Goal: Transaction & Acquisition: Subscribe to service/newsletter

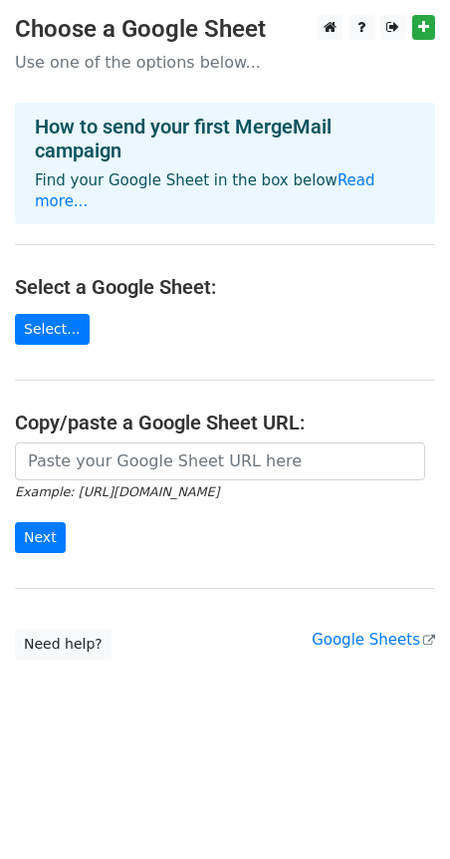
click at [101, 67] on p "Use one of the options below..." at bounding box center [225, 62] width 420 height 21
click at [61, 628] on link "Need help?" at bounding box center [63, 643] width 97 height 31
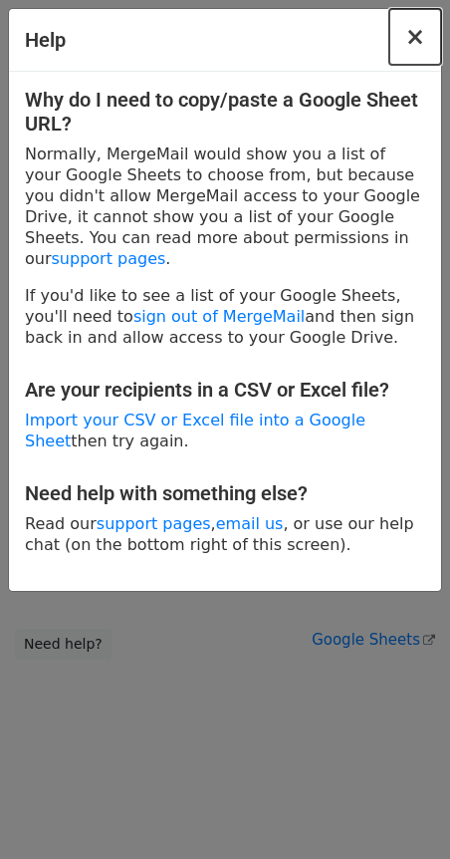
click at [408, 46] on span "×" at bounding box center [415, 37] width 20 height 28
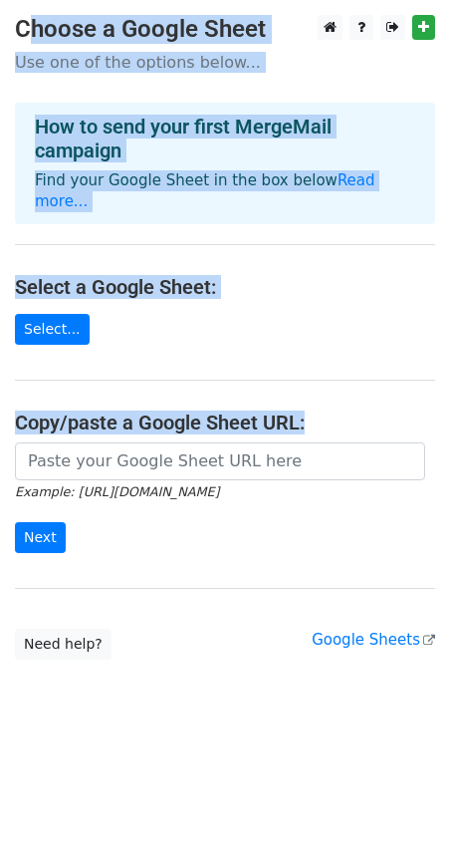
drag, startPoint x: 15, startPoint y: 17, endPoint x: 318, endPoint y: 403, distance: 490.9
click at [318, 403] on main "Choose a Google Sheet Use one of the options below... How to send your first Me…" at bounding box center [225, 337] width 450 height 644
copy main "Choose a Google Sheet Use one of the options below... How to send your first Me…"
click at [240, 103] on div "How to send your first MergeMail campaign Find your Google Sheet in the box bel…" at bounding box center [225, 164] width 420 height 122
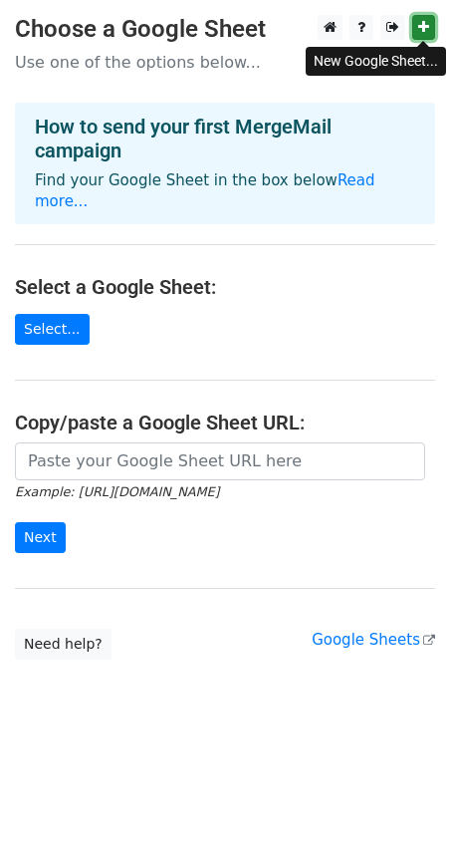
click at [424, 27] on icon at bounding box center [423, 27] width 11 height 14
click at [424, 34] on icon at bounding box center [423, 27] width 11 height 14
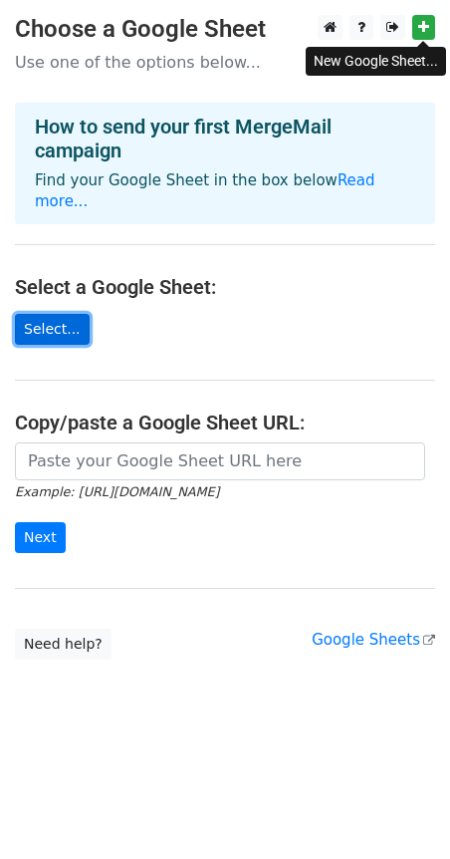
click at [59, 314] on link "Select..." at bounding box center [52, 329] width 75 height 31
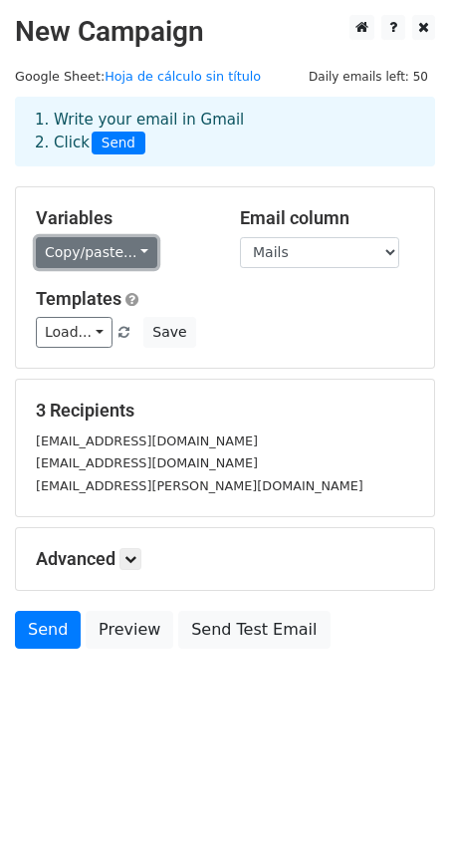
click at [82, 243] on link "Copy/paste..." at bounding box center [97, 252] width 122 height 31
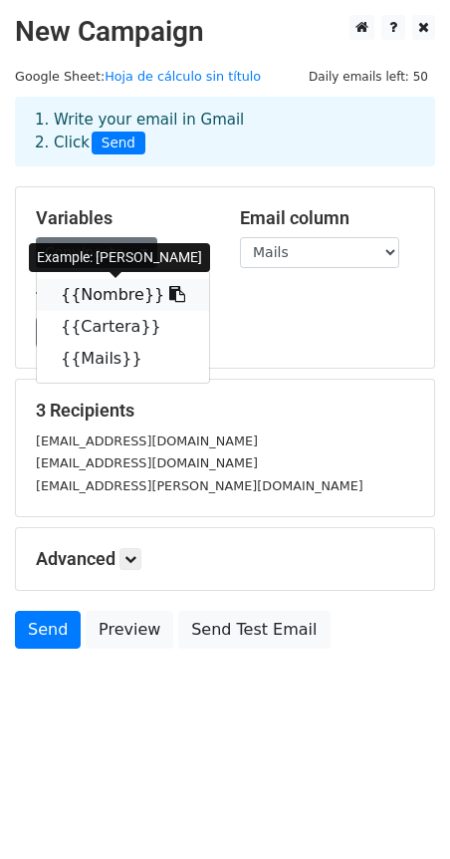
click at [87, 295] on link "{{Nombre}}" at bounding box center [123, 295] width 172 height 32
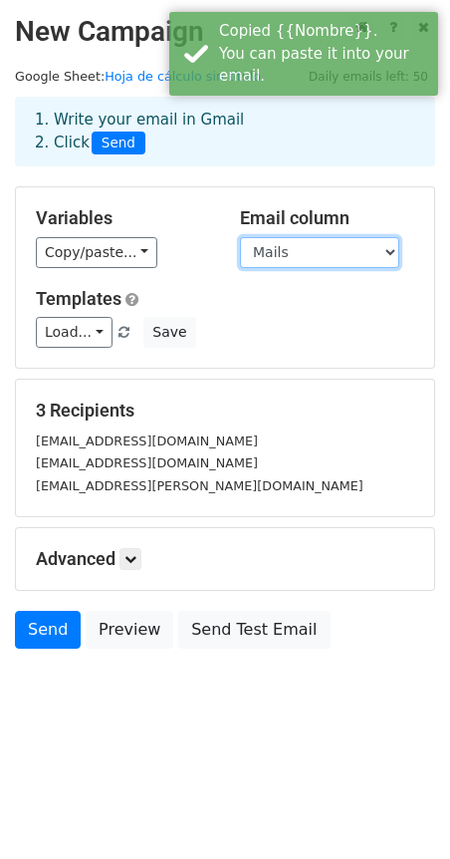
click at [273, 250] on select "Nombre Cartera Mails" at bounding box center [319, 252] width 159 height 31
click at [240, 237] on select "Nombre Cartera Mails" at bounding box center [319, 252] width 159 height 31
click at [32, 326] on div "Load... No templates saved Save" at bounding box center [225, 332] width 408 height 31
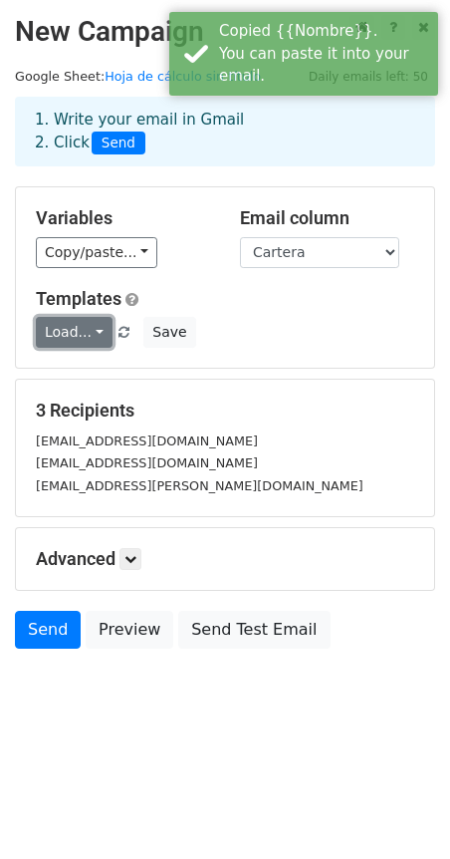
click at [73, 326] on link "Load..." at bounding box center [74, 332] width 77 height 31
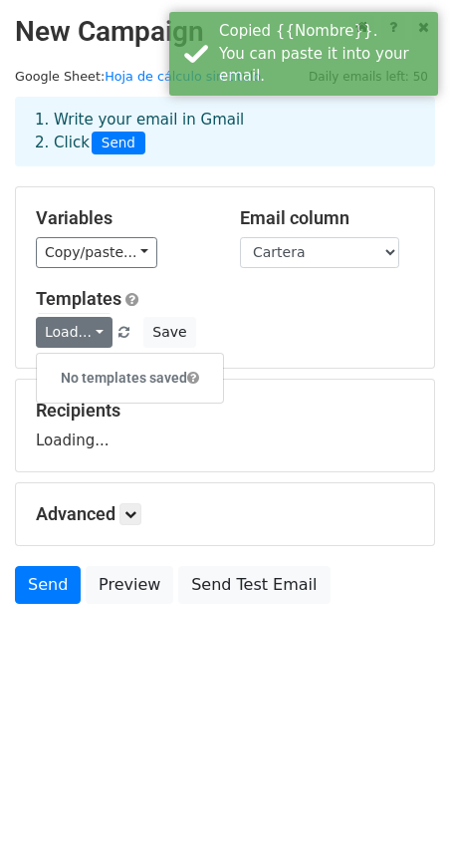
click at [294, 321] on div "Load... No templates saved Save" at bounding box center [225, 332] width 408 height 31
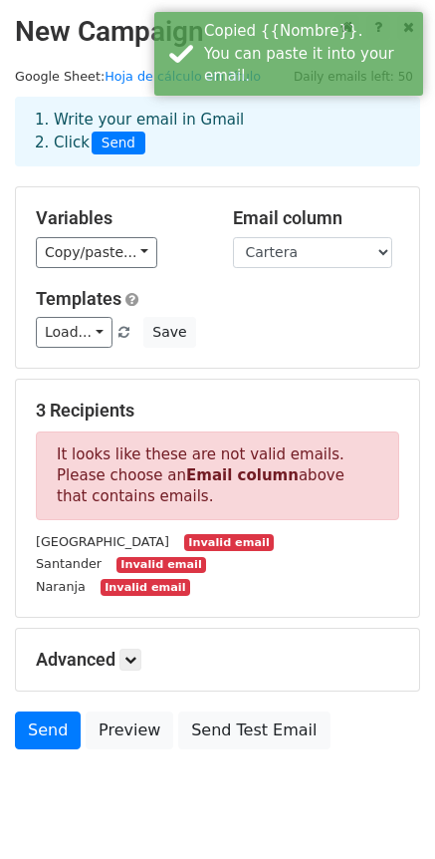
click at [183, 441] on p "It looks like these are not valid emails. Please choose an Email column above t…" at bounding box center [218, 475] width 364 height 89
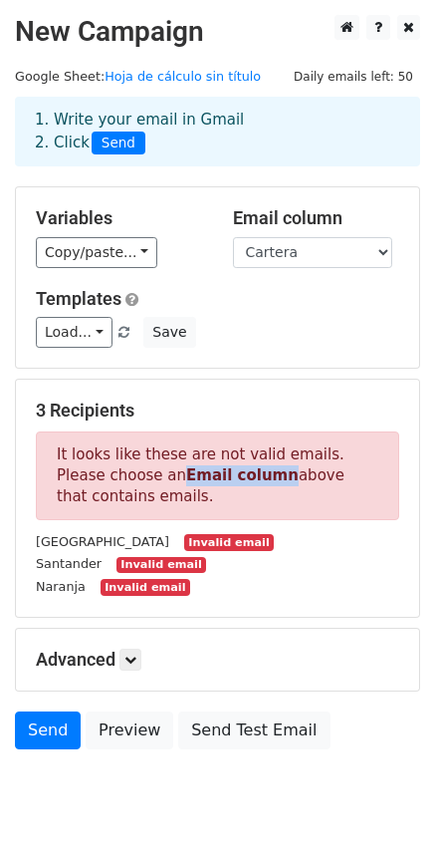
drag, startPoint x: 128, startPoint y: 476, endPoint x: 241, endPoint y: 485, distance: 112.9
click at [225, 482] on p "It looks like these are not valid emails. Please choose an Email column above t…" at bounding box center [218, 475] width 364 height 89
click at [241, 485] on p "It looks like these are not valid emails. Please choose an Email column above t…" at bounding box center [218, 475] width 364 height 89
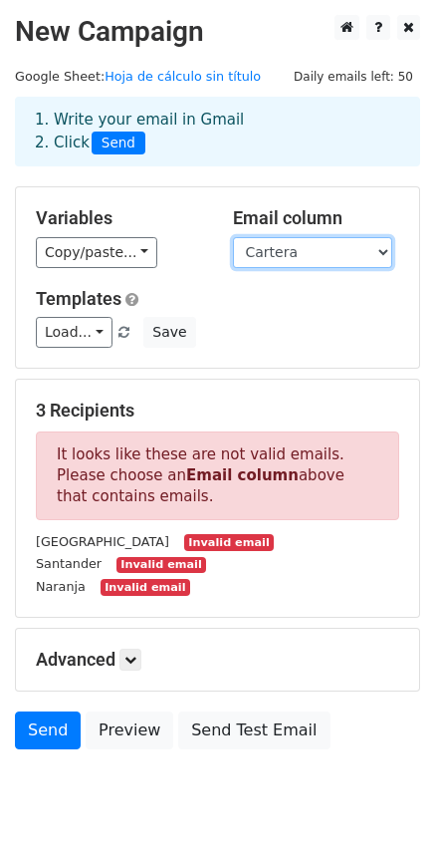
click at [265, 250] on select "Nombre Cartera Mails" at bounding box center [312, 252] width 159 height 31
select select "Mails"
click at [233, 237] on select "Nombre Cartera Mails" at bounding box center [312, 252] width 159 height 31
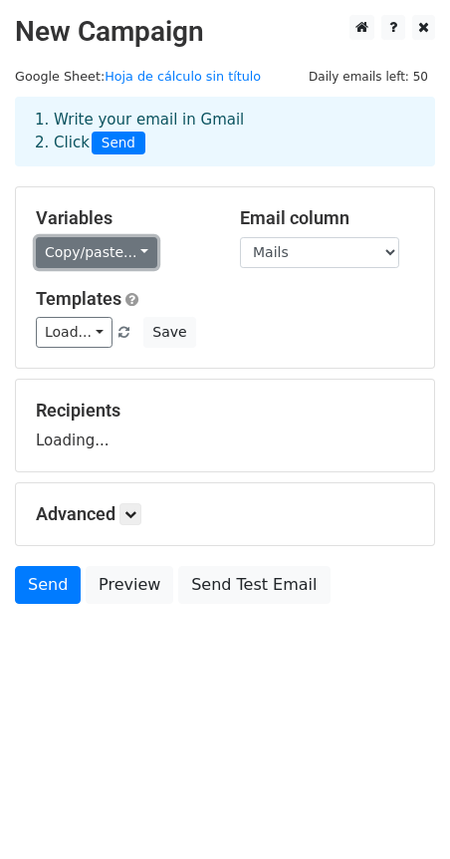
click at [82, 244] on link "Copy/paste..." at bounding box center [97, 252] width 122 height 31
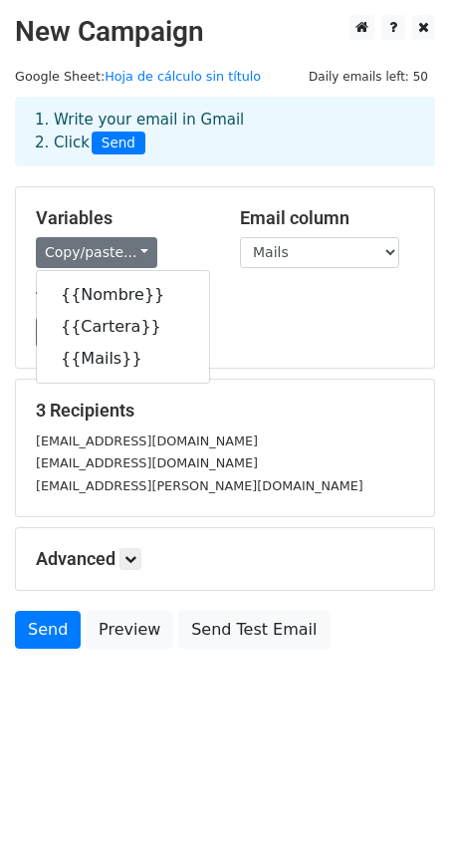
click at [291, 305] on h5 "Templates" at bounding box center [225, 299] width 378 height 22
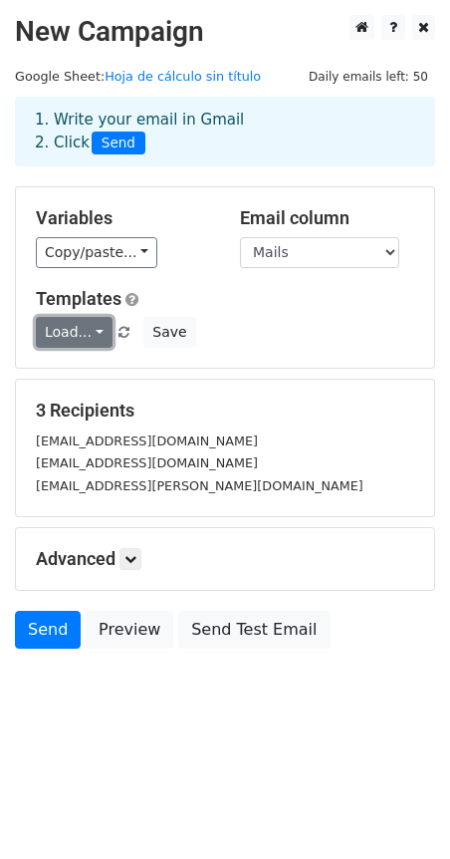
click at [51, 330] on link "Load..." at bounding box center [74, 332] width 77 height 31
click at [147, 561] on h5 "Advanced" at bounding box center [225, 559] width 378 height 22
click at [146, 560] on h5 "Advanced" at bounding box center [225, 559] width 378 height 22
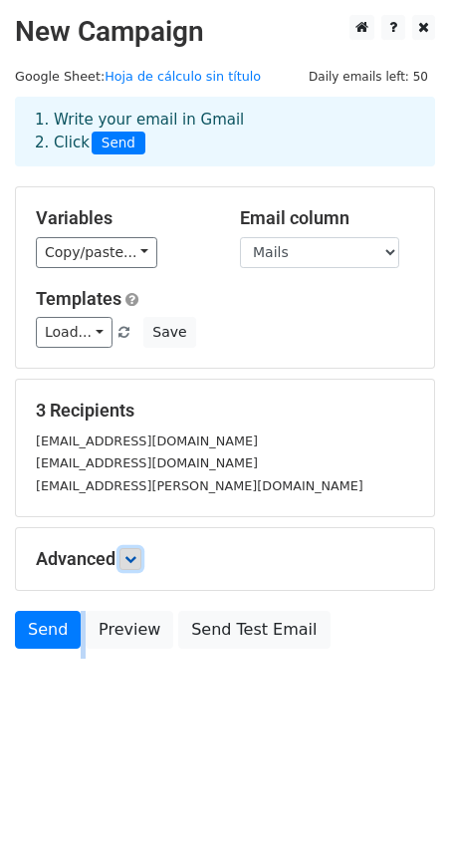
click at [132, 564] on icon at bounding box center [131, 559] width 12 height 12
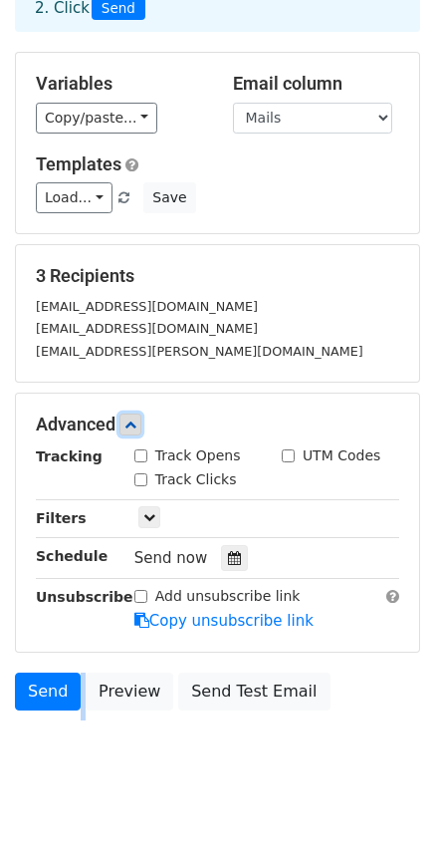
scroll to position [154, 0]
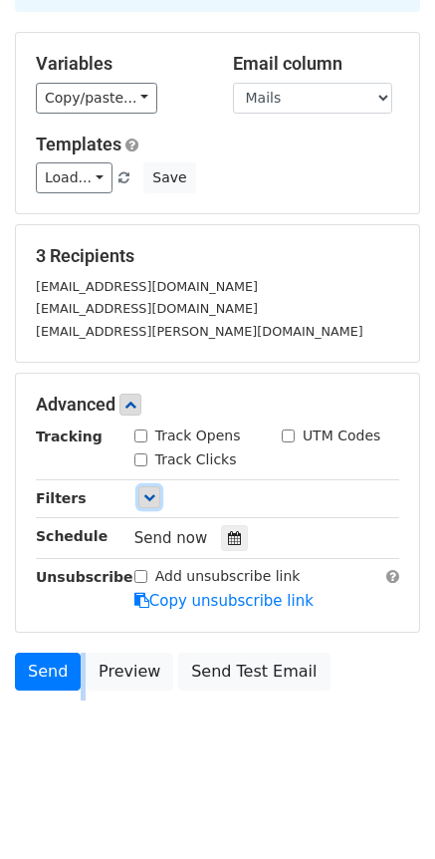
click at [143, 496] on icon at bounding box center [149, 497] width 12 height 12
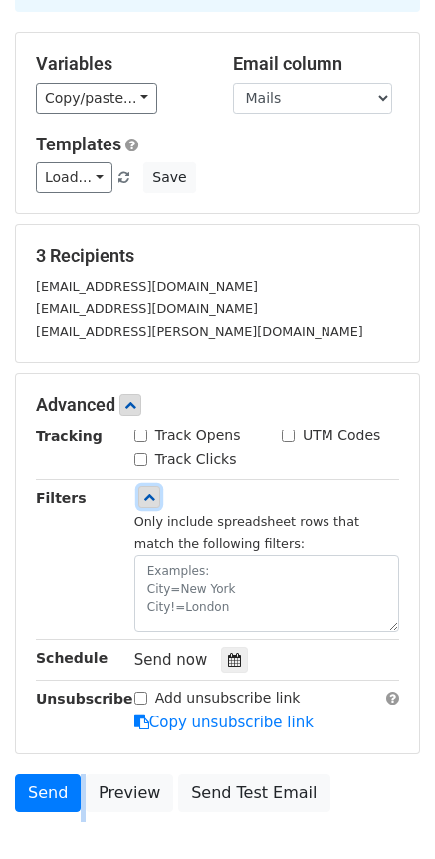
click at [143, 496] on icon at bounding box center [149, 497] width 12 height 12
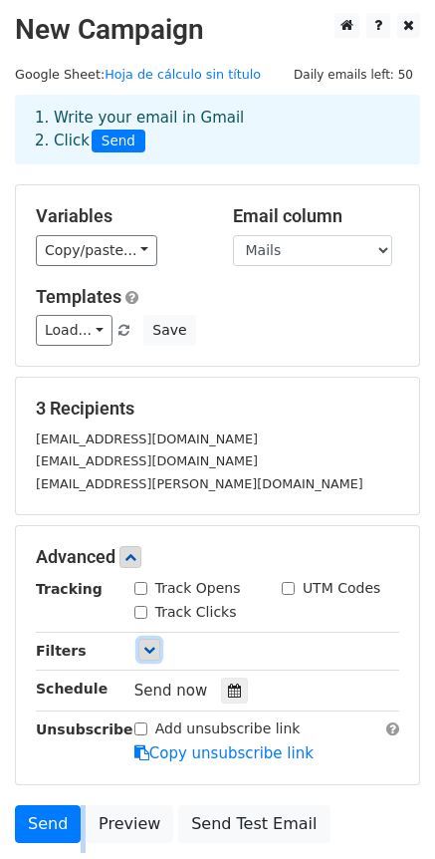
scroll to position [0, 0]
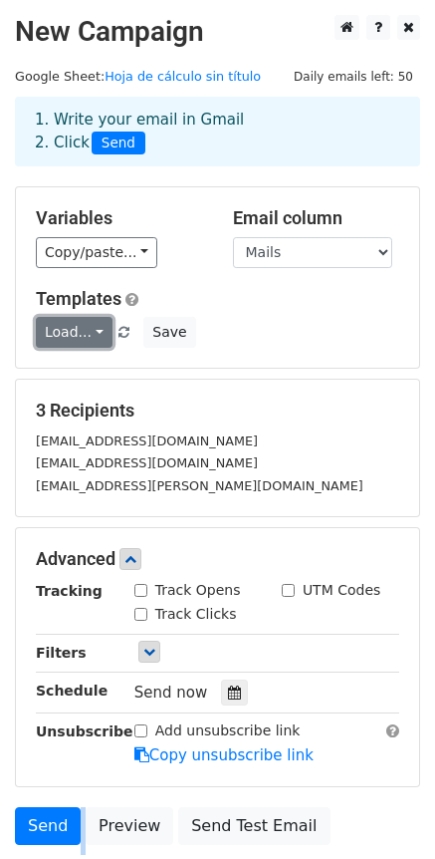
click at [79, 329] on link "Load..." at bounding box center [74, 332] width 77 height 31
click at [89, 273] on div "Variables Copy/paste... {{Nombre}} {{Cartera}} {{Mails}} Email column Nombre Ca…" at bounding box center [217, 277] width 403 height 180
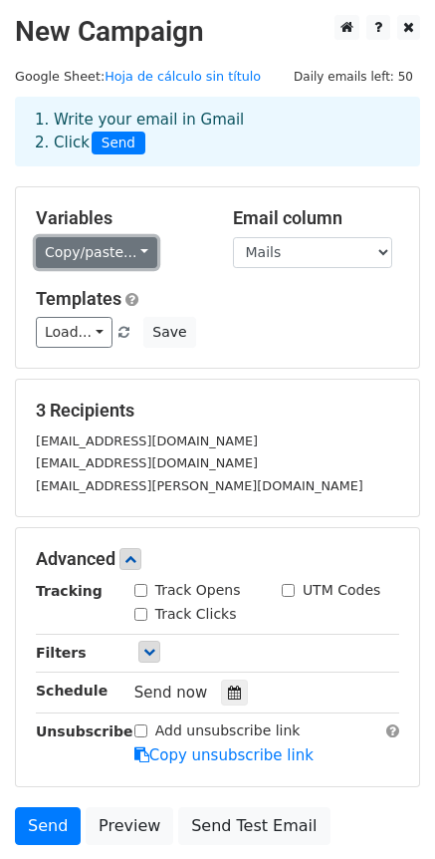
click at [97, 258] on link "Copy/paste..." at bounding box center [97, 252] width 122 height 31
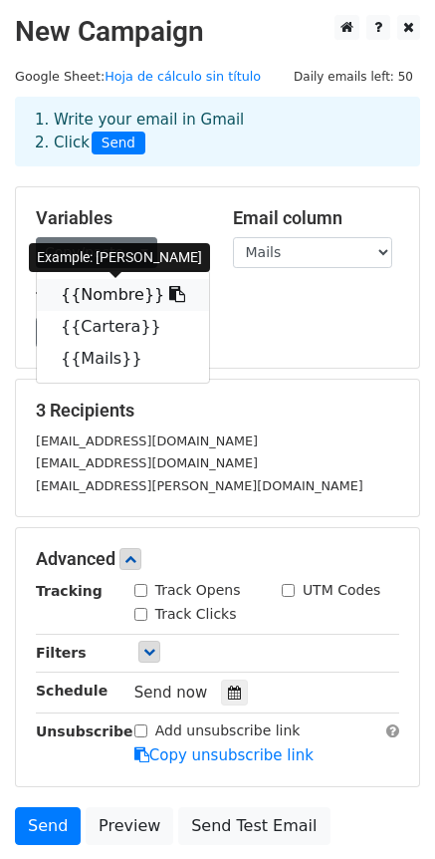
click at [119, 296] on link "{{Nombre}}" at bounding box center [123, 295] width 172 height 32
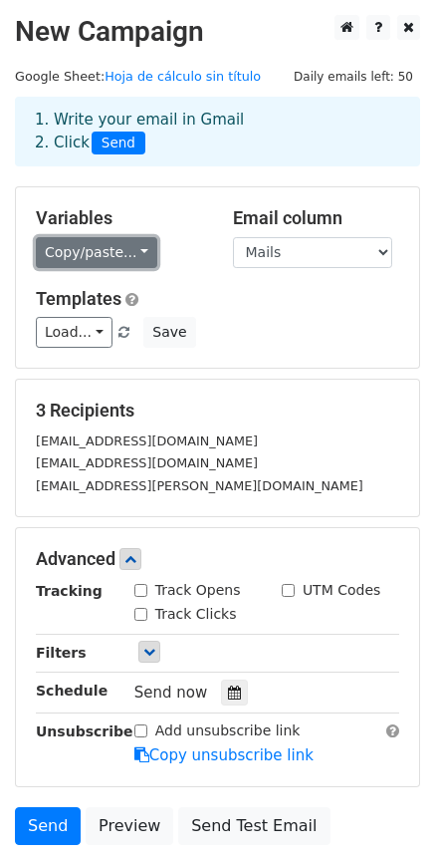
click at [106, 254] on link "Copy/paste..." at bounding box center [97, 252] width 122 height 31
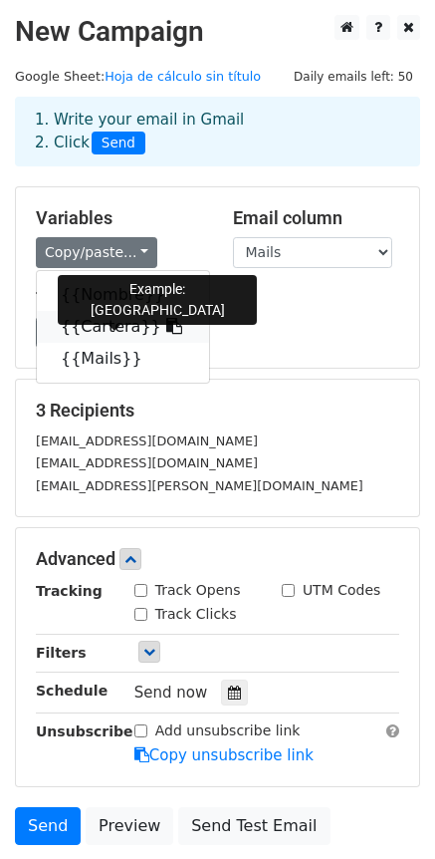
click at [105, 328] on link "{{Cartera}}" at bounding box center [123, 327] width 172 height 32
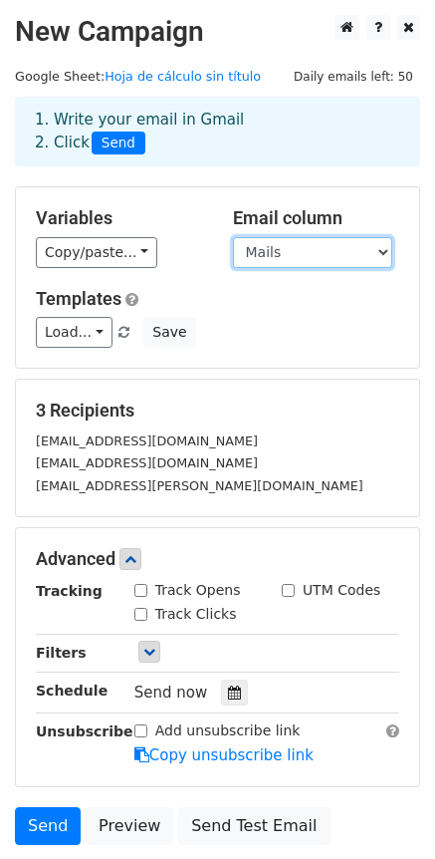
click at [293, 250] on select "Nombre Cartera Mails" at bounding box center [312, 252] width 159 height 31
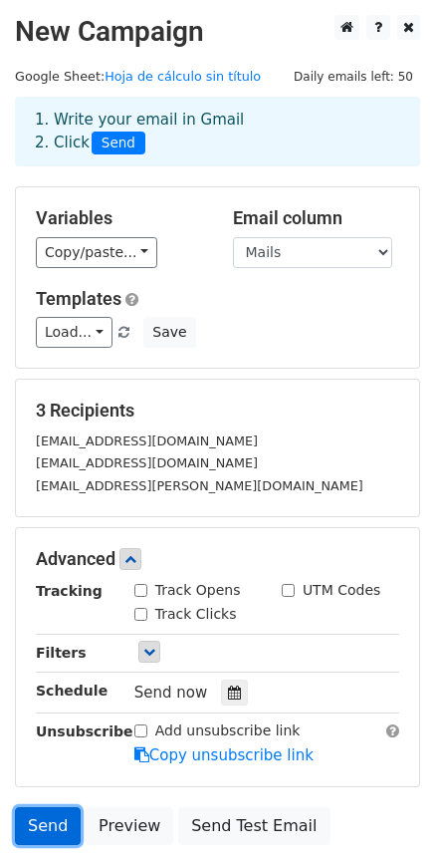
click at [41, 832] on link "Send" at bounding box center [48, 826] width 66 height 38
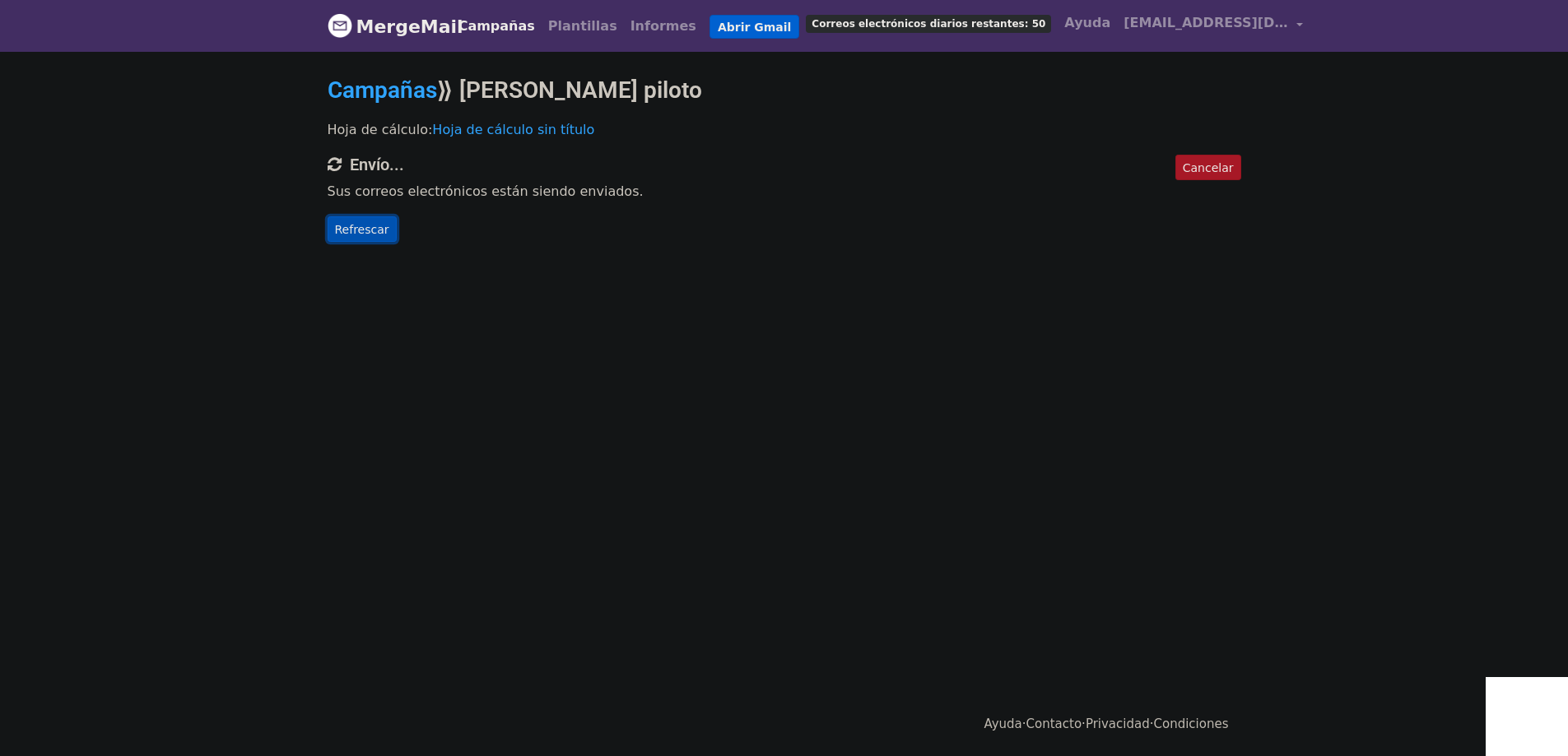
click at [350, 230] on font "Refrescar" at bounding box center [362, 229] width 55 height 13
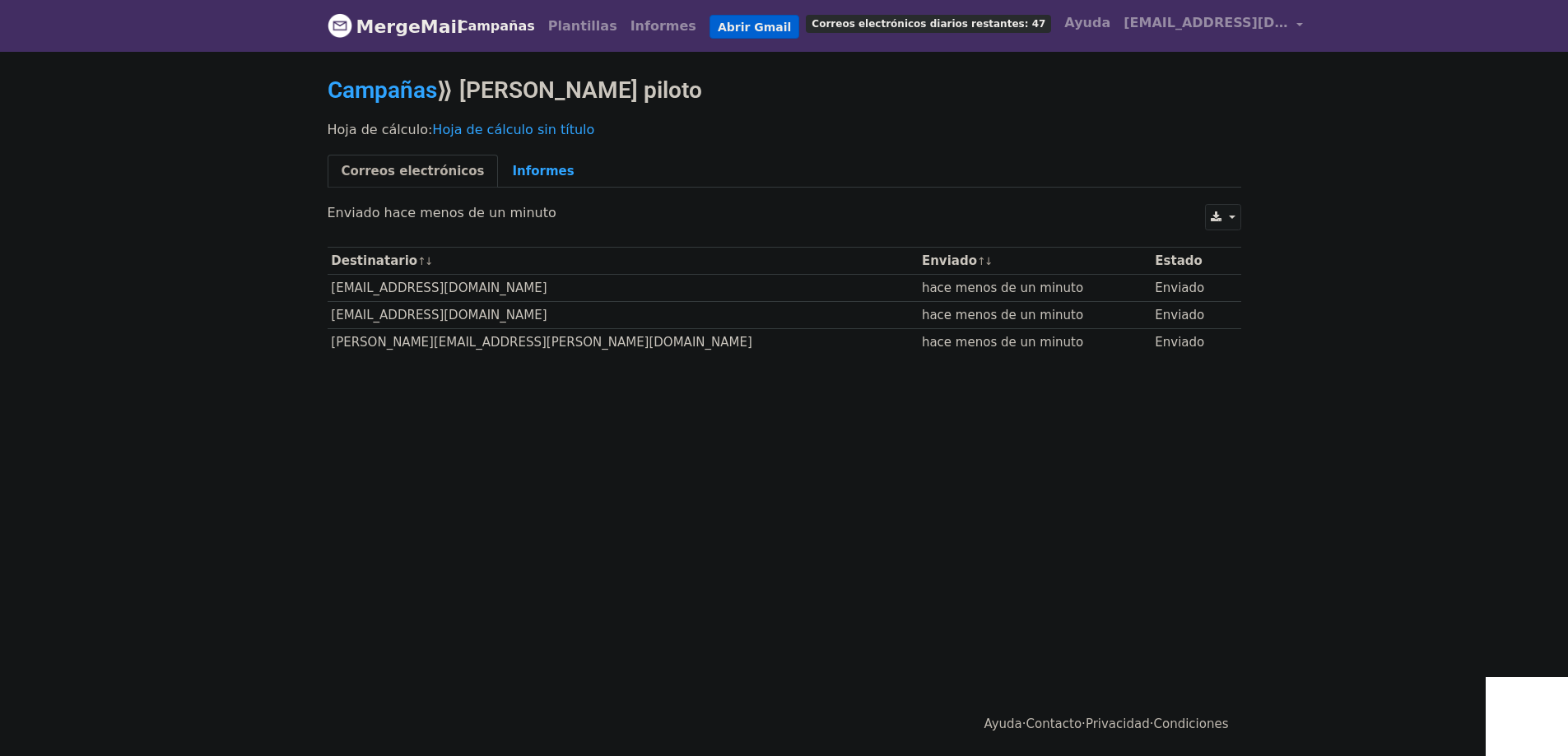
click at [903, 26] on font "Correos electrónicos diarios restantes: 47" at bounding box center [928, 24] width 234 height 12
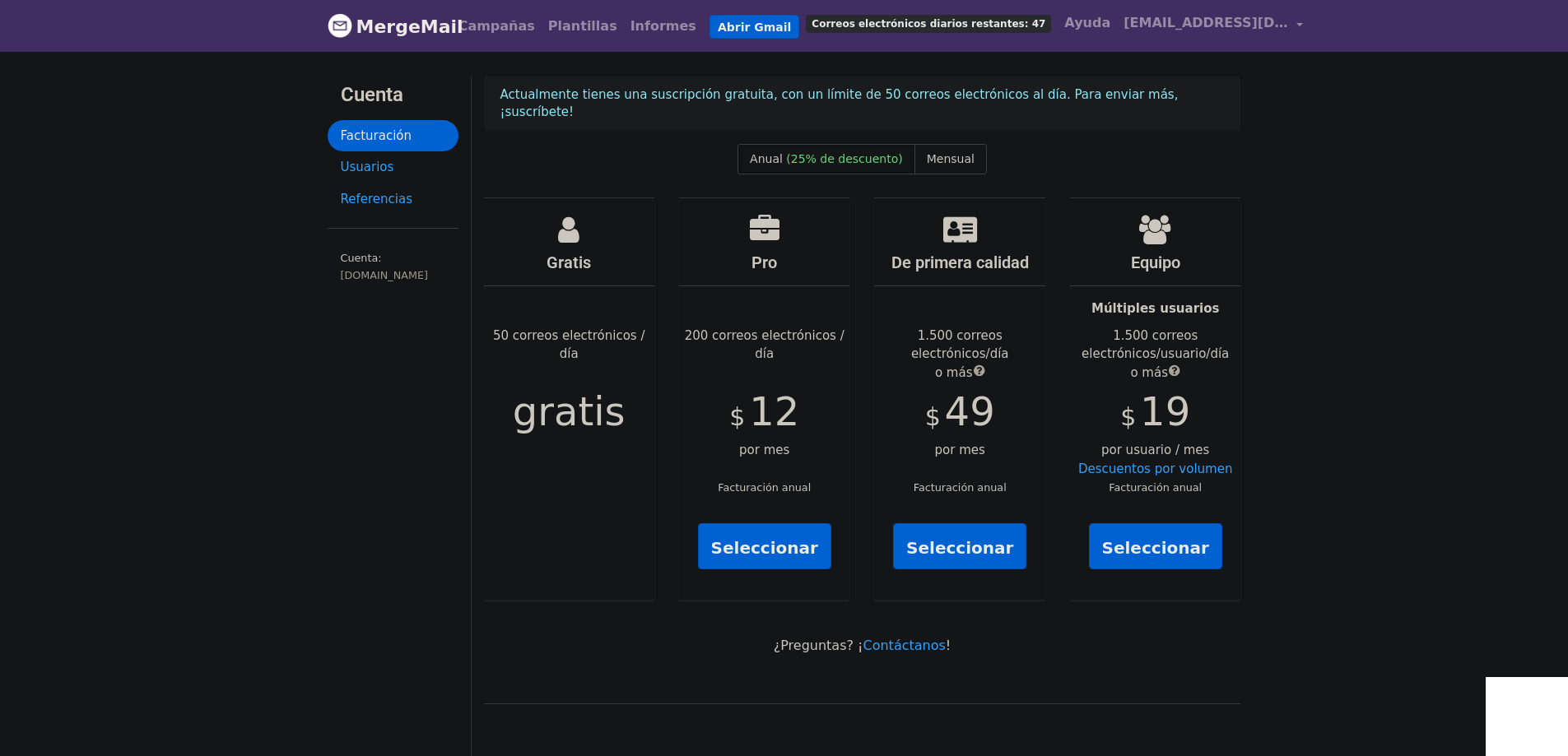
drag, startPoint x: 751, startPoint y: 447, endPoint x: 841, endPoint y: 449, distance: 90.0
click at [805, 448] on div "Pro 200 correos electrónicos / día $ 12 por mes Facturación anual Seleccionar" at bounding box center [765, 399] width 170 height 402
click at [839, 449] on div "Pro 200 correos electrónicos / día $ 12 por mes Facturación anual Seleccionar" at bounding box center [765, 399] width 170 height 402
click at [940, 152] on font "Mensual" at bounding box center [951, 159] width 48 height 13
